Goal: Task Accomplishment & Management: Manage account settings

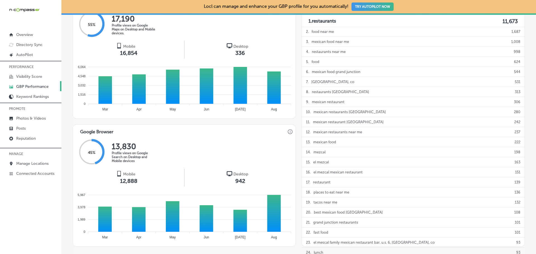
scroll to position [112, 0]
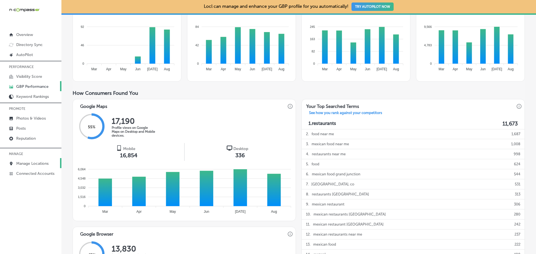
click at [37, 164] on p "Manage Locations" at bounding box center [32, 163] width 32 height 5
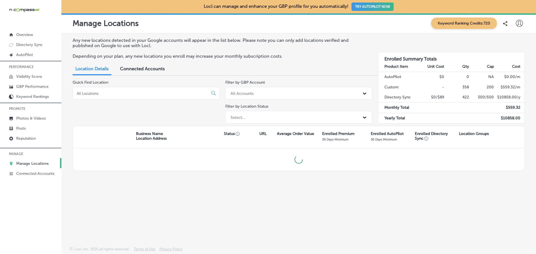
click at [127, 92] on input at bounding box center [141, 93] width 131 height 5
paste input "Preventative Pet Health of Michiana"
type input "Preventative Pet Health of Michiana"
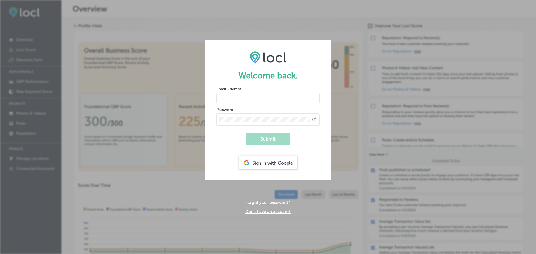
click at [255, 97] on input "email" at bounding box center [267, 98] width 103 height 11
type input "dms@n-compass.biz"
drag, startPoint x: 248, startPoint y: 122, endPoint x: 237, endPoint y: 116, distance: 12.6
click at [241, 116] on div "Created with Sketch." at bounding box center [267, 120] width 103 height 12
click at [274, 142] on button "Submit" at bounding box center [268, 139] width 45 height 13
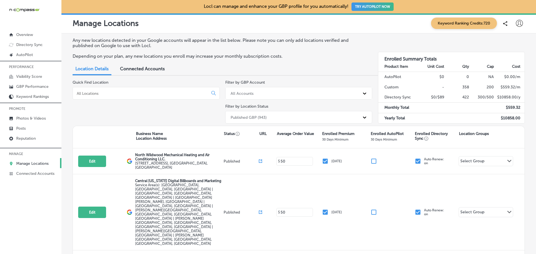
click at [117, 93] on input at bounding box center [141, 93] width 131 height 5
paste input "Th1s1sm32!"
type input "Th1s1sm32!"
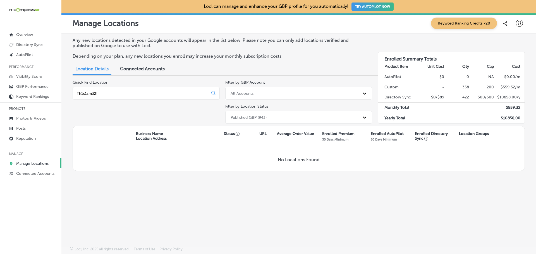
drag, startPoint x: 167, startPoint y: 93, endPoint x: 23, endPoint y: 112, distance: 144.5
click at [23, 112] on div "iconmonstr-menu-thin copy Created with Sketch. Overview Directory Sync Created …" at bounding box center [268, 127] width 536 height 254
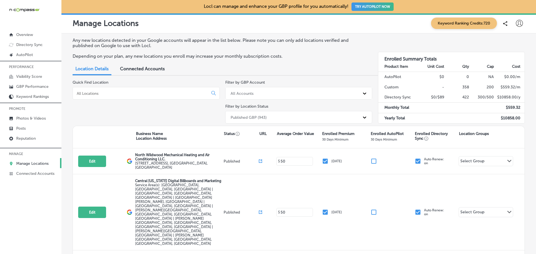
click at [121, 94] on input at bounding box center [141, 93] width 131 height 5
paste input "Preventative Pet Health of Michiana"
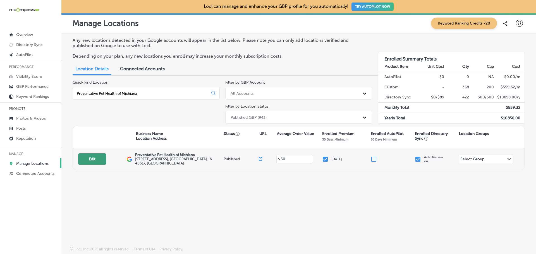
type input "Preventative Pet Health of Michiana"
click at [90, 161] on button "Edit" at bounding box center [92, 159] width 28 height 11
select select "US"
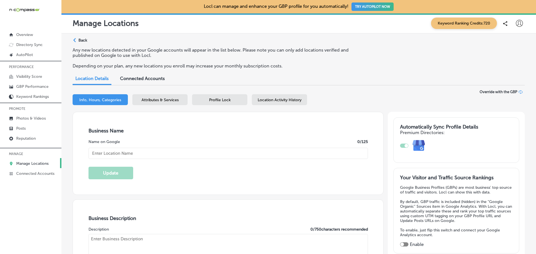
type input "Preventative Pet Health of Michiana"
type input "http://preventativepethealth.com/"
checkbox input "true"
type input "401 East Colfax Avenue Suite 157"
type input "South Bend"
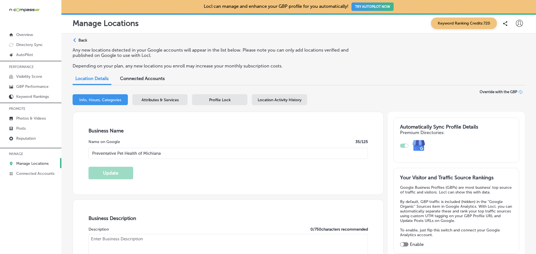
type input "46617"
type input "US"
type textarea "Preventative Pet Health of Michiana provides affordable, customized veterinary …"
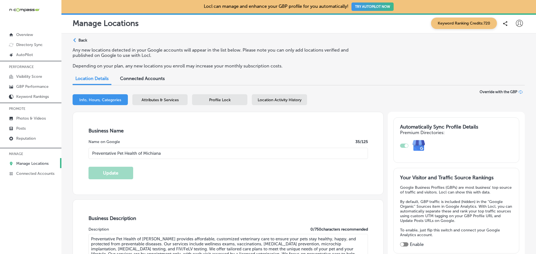
type input "+1 574 355 3444"
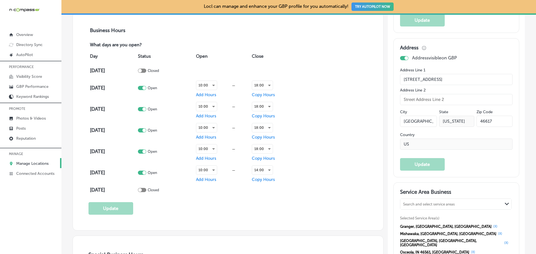
scroll to position [475, 0]
